Goal: Find specific page/section: Find specific page/section

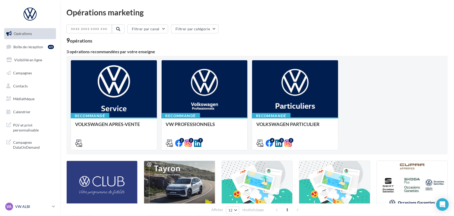
click at [48, 206] on p "VW ALBI" at bounding box center [32, 206] width 35 height 5
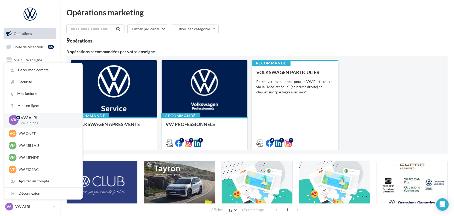
click at [262, 116] on div "VOLKSWAGEN PARTICULIER Retrouver les supports pour le VW Particuliers via la "M…" at bounding box center [295, 108] width 78 height 76
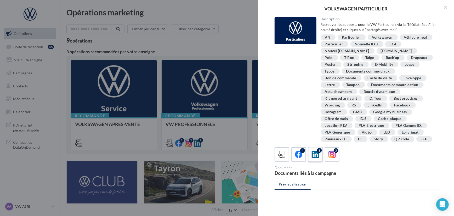
click at [310, 160] on label "3" at bounding box center [315, 154] width 15 height 15
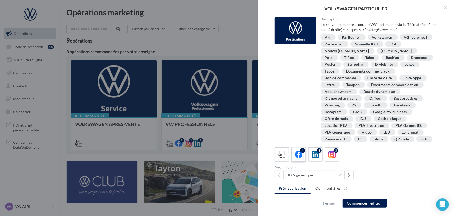
click at [303, 157] on div "4" at bounding box center [299, 155] width 10 height 10
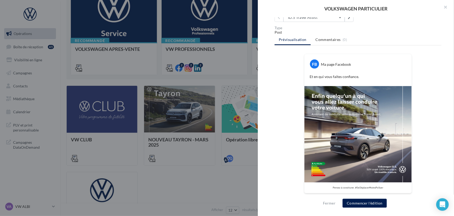
scroll to position [158, 0]
drag, startPoint x: 307, startPoint y: 75, endPoint x: 369, endPoint y: 85, distance: 62.2
click at [369, 85] on div "FB Ma page Facebook Et en qui vous faites confiance." at bounding box center [357, 70] width 107 height 32
copy p "Et en qui vous faites confiance."
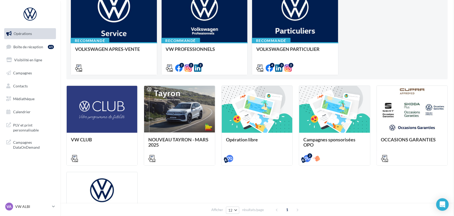
click at [244, 76] on div "Opérations marketing Filtrer par canal Filtrer par catégorie 9 opérations 3 opé…" at bounding box center [256, 101] width 381 height 336
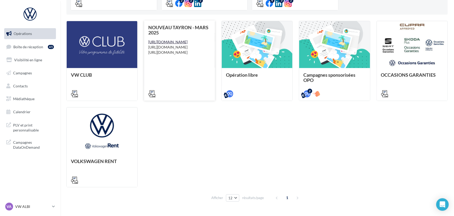
scroll to position [154, 0]
